Goal: Information Seeking & Learning: Learn about a topic

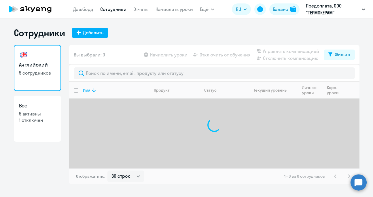
select select "30"
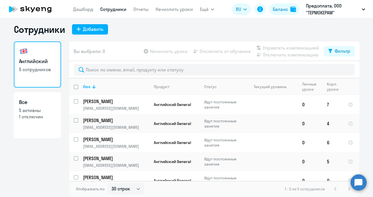
scroll to position [9, 0]
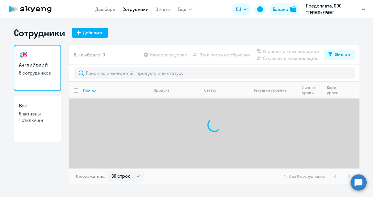
select select "30"
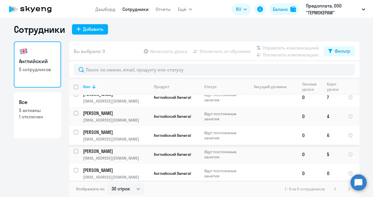
scroll to position [9, 0]
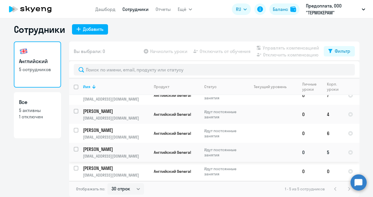
click at [115, 151] on p "[PERSON_NAME]" at bounding box center [115, 149] width 65 height 6
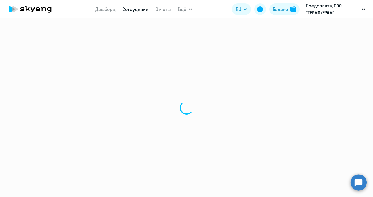
select select "english"
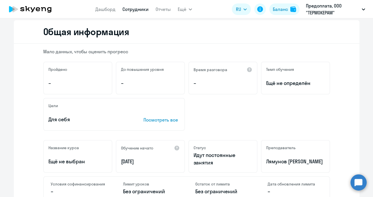
scroll to position [144, 0]
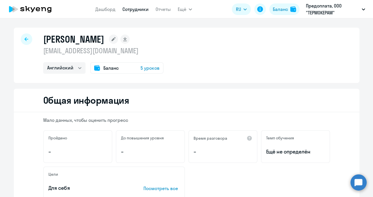
select select "30"
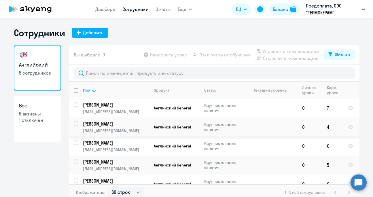
click at [118, 128] on p "[EMAIL_ADDRESS][DOMAIN_NAME]" at bounding box center [116, 130] width 66 height 5
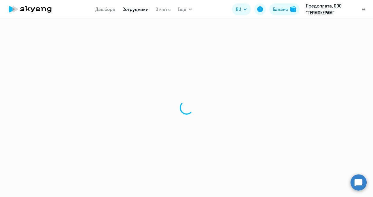
select select "english"
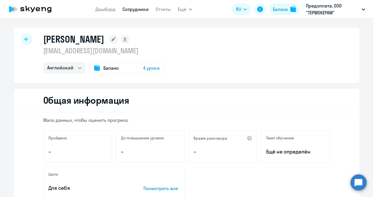
select select "30"
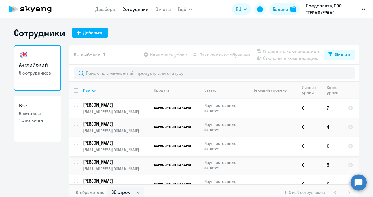
click at [112, 141] on p "[PERSON_NAME]" at bounding box center [115, 143] width 65 height 6
select select "english"
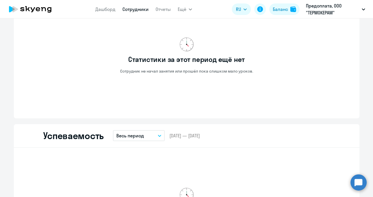
scroll to position [317, 0]
